Goal: Transaction & Acquisition: Purchase product/service

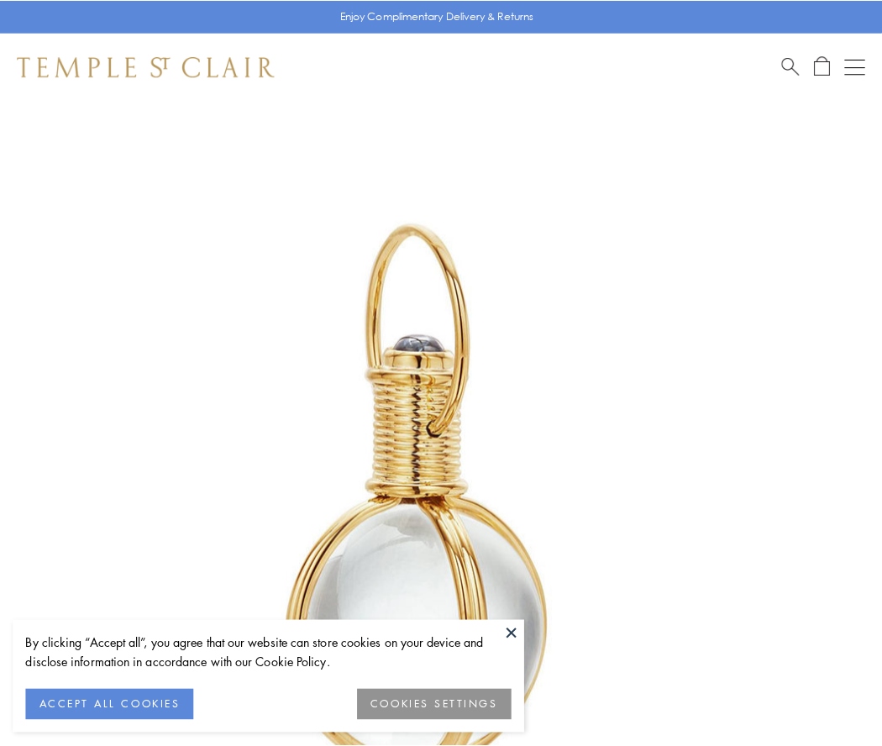
scroll to position [438, 0]
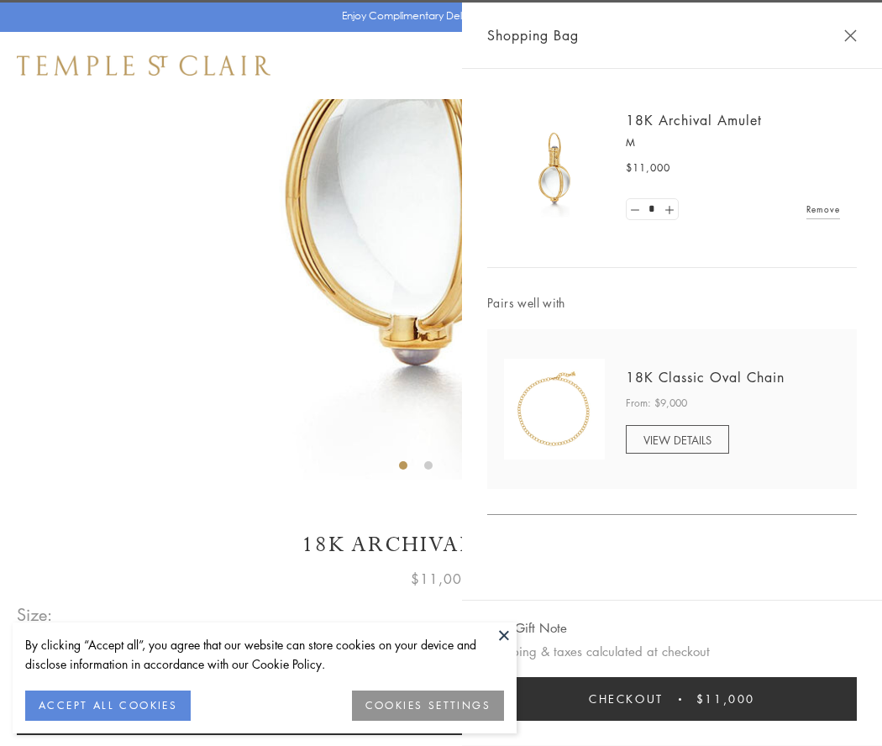
click at [672, 699] on button "Checkout $11,000" at bounding box center [671, 699] width 369 height 44
